Goal: Transaction & Acquisition: Purchase product/service

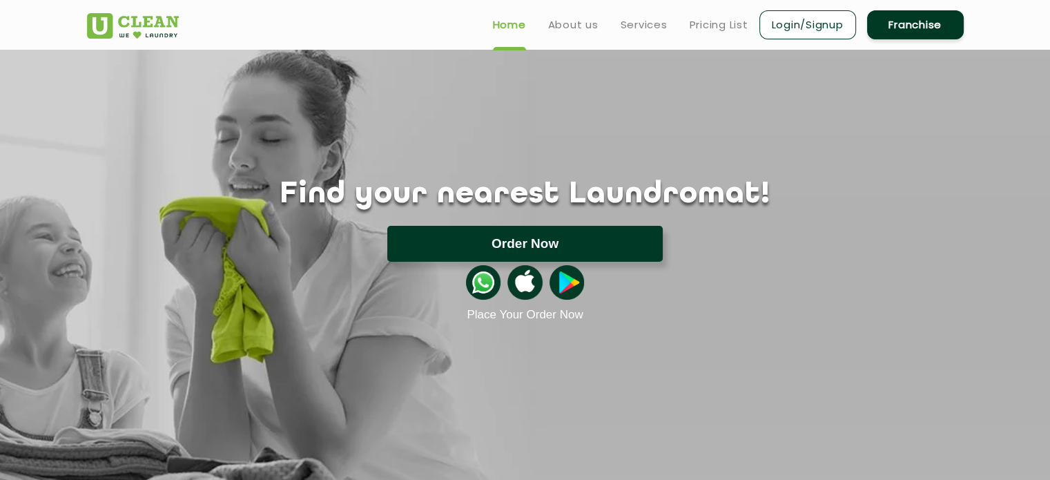
click at [505, 234] on button "Order Now" at bounding box center [525, 244] width 276 height 36
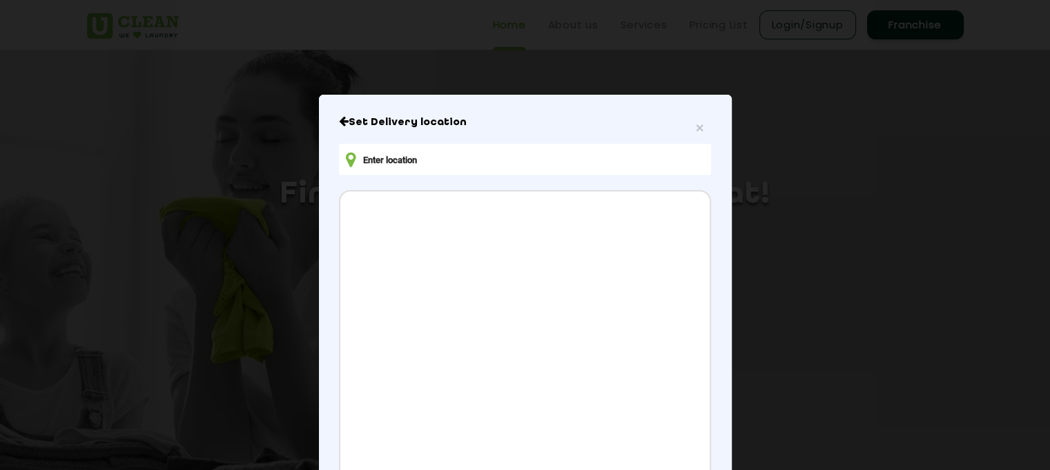
click at [479, 157] on input "text" at bounding box center [524, 159] width 371 height 31
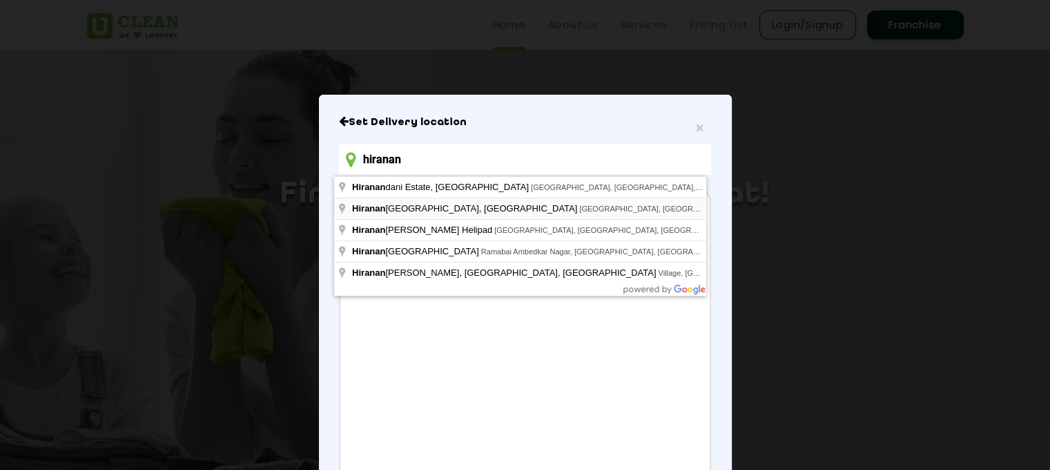
type input "Hiranandani Gardens, Powai, Mumbai, Maharashtra, India"
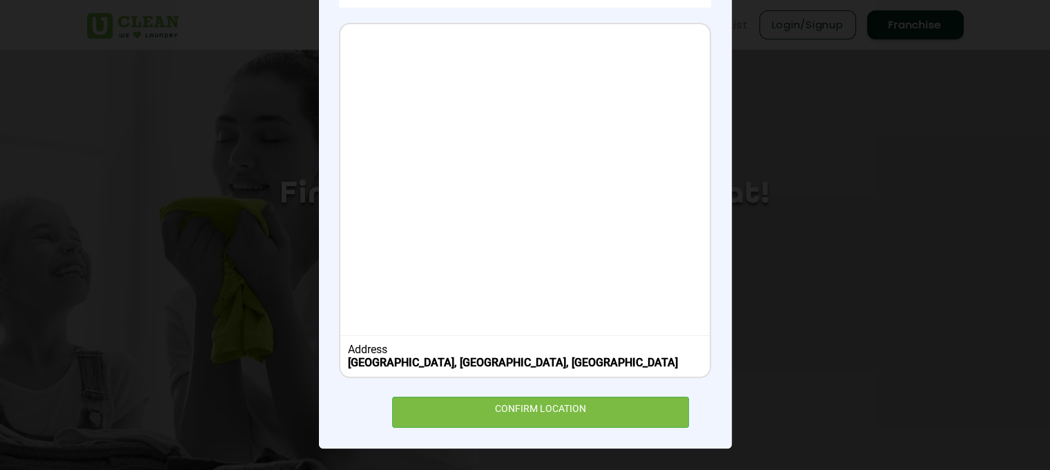
scroll to position [167, 0]
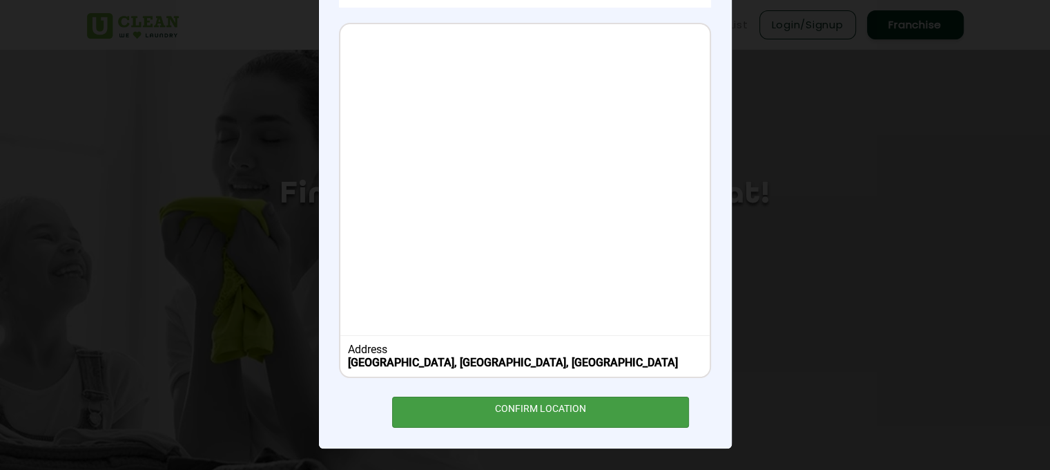
click at [484, 415] on div "CONFIRM LOCATION" at bounding box center [541, 411] width 298 height 31
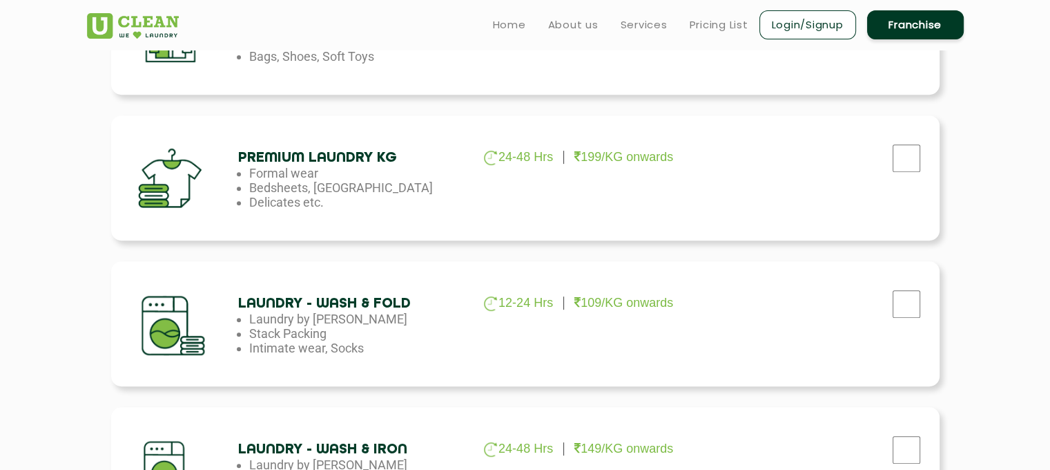
scroll to position [572, 0]
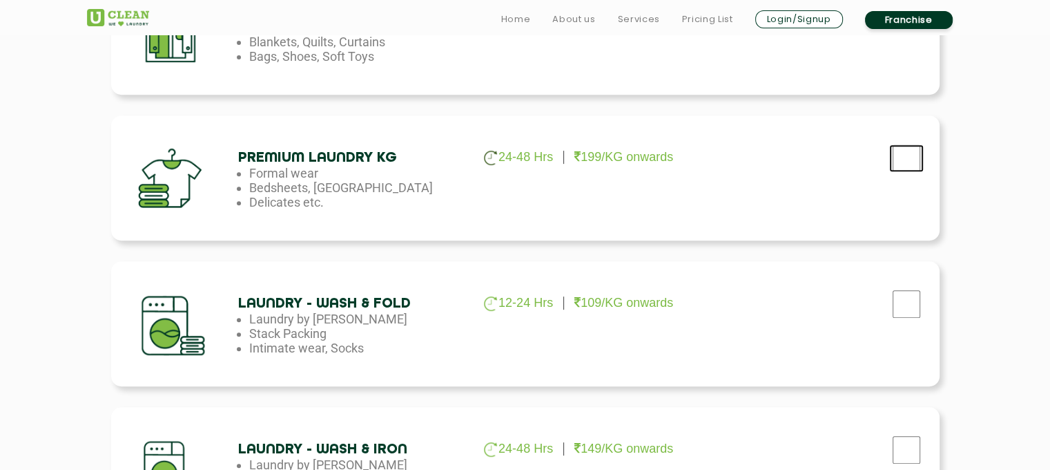
click at [906, 26] on input "checkbox" at bounding box center [906, 13] width 35 height 28
checkbox input "true"
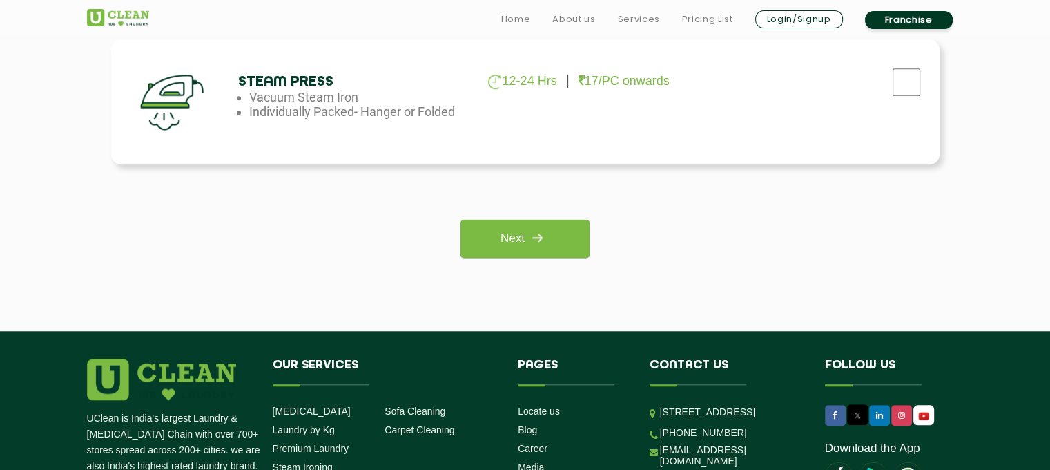
scroll to position [1085, 0]
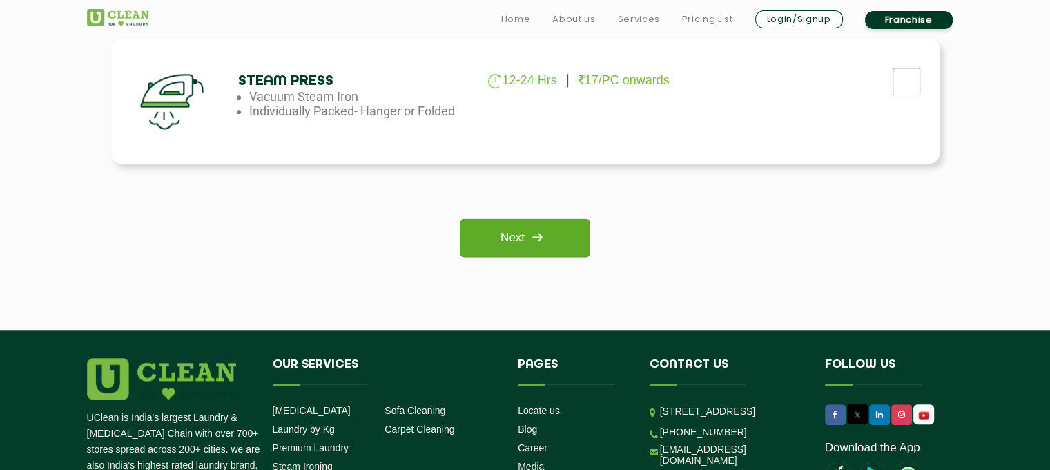
click at [527, 242] on img at bounding box center [537, 236] width 25 height 25
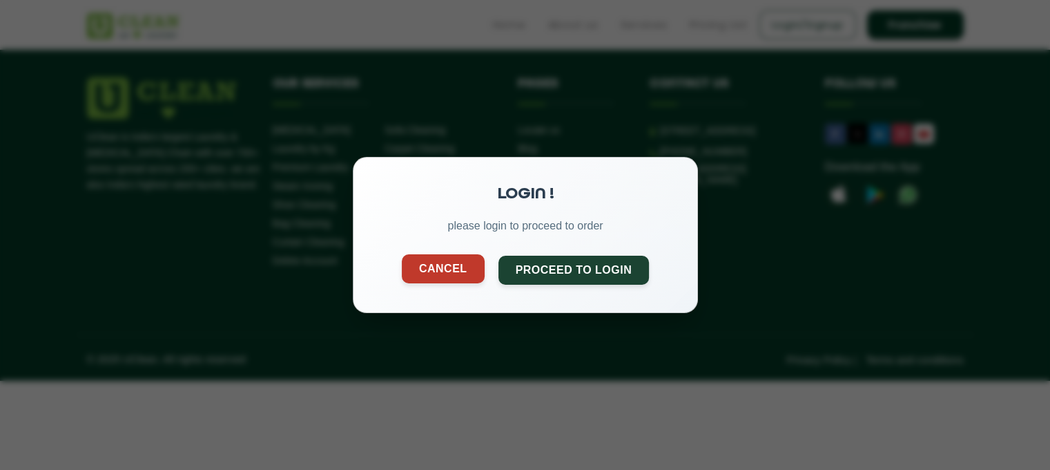
click at [459, 265] on button "Cancel" at bounding box center [442, 268] width 83 height 29
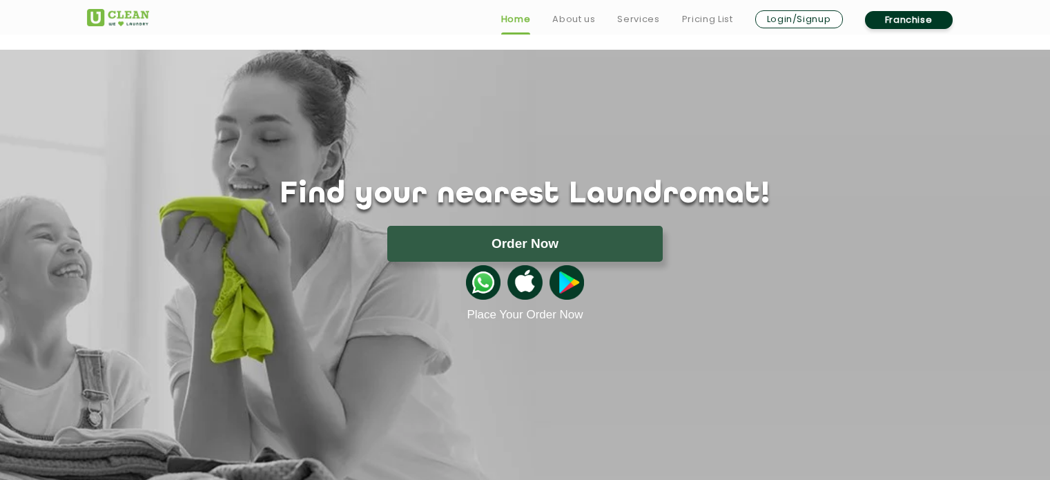
scroll to position [3, 0]
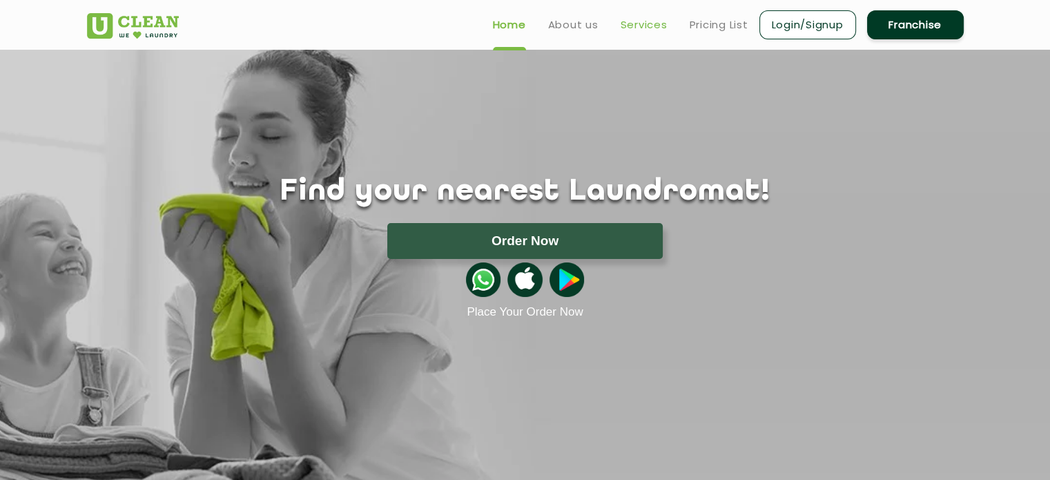
click at [649, 19] on link "Services" at bounding box center [644, 25] width 47 height 17
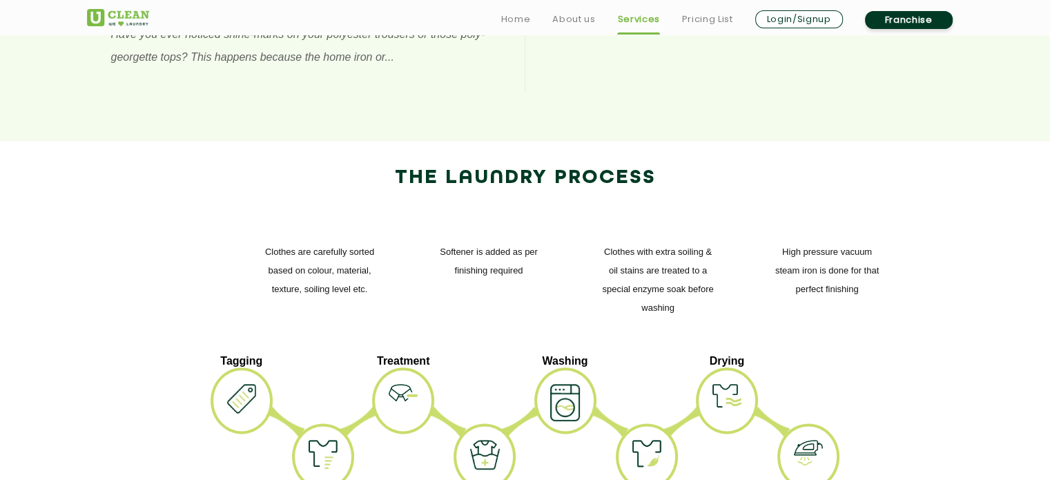
scroll to position [1765, 0]
